Goal: Find specific page/section: Find specific page/section

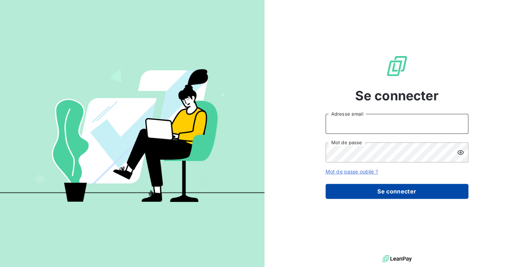
type input "[EMAIL_ADDRESS][DOMAIN_NAME]"
click at [381, 190] on button "Se connecter" at bounding box center [396, 191] width 143 height 15
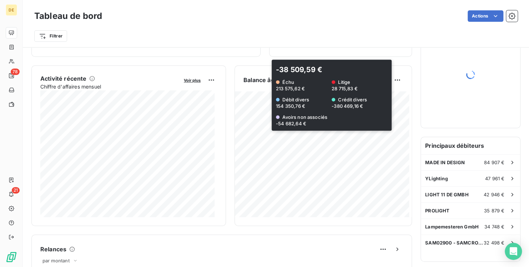
scroll to position [29, 0]
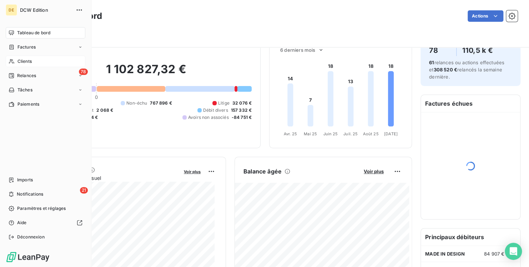
click at [28, 61] on span "Clients" at bounding box center [24, 61] width 14 height 6
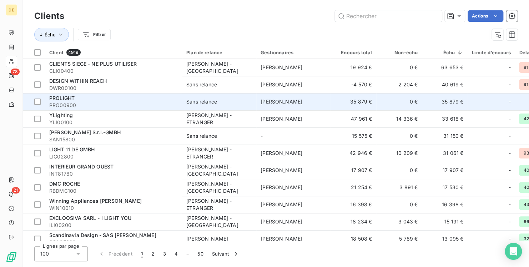
click at [453, 96] on td "35 879 €" at bounding box center [445, 101] width 46 height 17
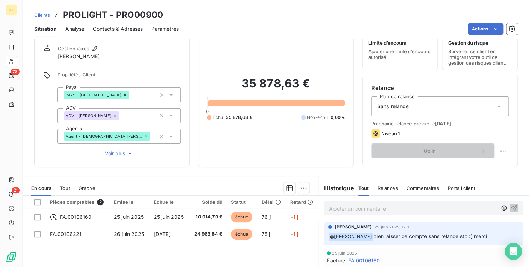
scroll to position [21, 0]
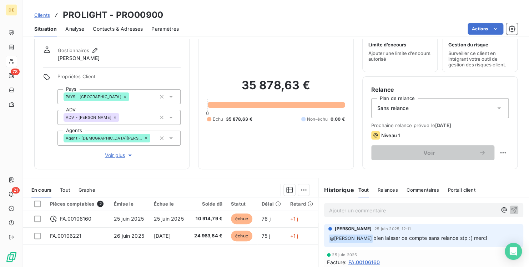
click at [338, 206] on p "Ajouter un commentaire ﻿" at bounding box center [413, 210] width 168 height 9
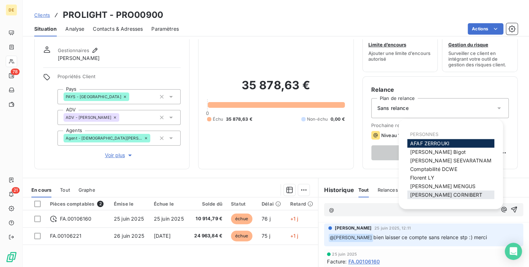
click at [435, 194] on span "[PERSON_NAME]" at bounding box center [446, 195] width 72 height 6
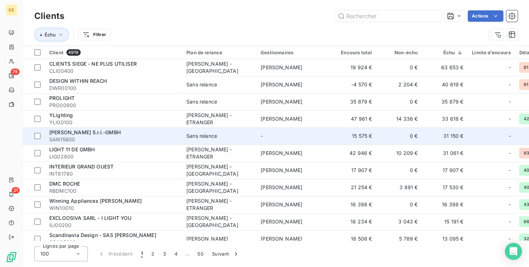
click at [450, 138] on td "31 150 €" at bounding box center [445, 135] width 46 height 17
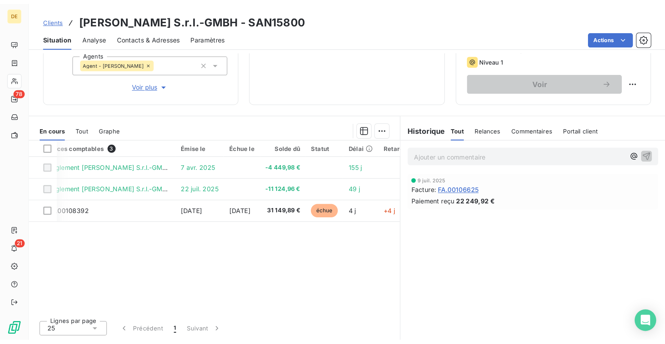
scroll to position [0, 14]
